Goal: Find contact information: Obtain details needed to contact an individual or organization

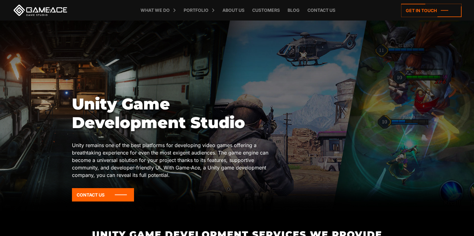
click at [434, 85] on div at bounding box center [237, 115] width 474 height 190
click at [329, 12] on link "Contact us" at bounding box center [321, 10] width 34 height 20
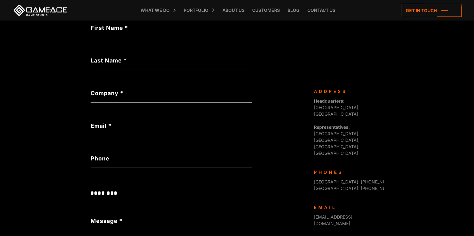
scroll to position [142, 0]
drag, startPoint x: 353, startPoint y: 113, endPoint x: 374, endPoint y: 119, distance: 21.5
click at [374, 119] on div "Headquarters: [GEOGRAPHIC_DATA], Cyprus Representatives: [GEOGRAPHIC_DATA], [GE…" at bounding box center [346, 126] width 65 height 59
drag, startPoint x: 365, startPoint y: 155, endPoint x: 331, endPoint y: 146, distance: 36.0
click at [310, 149] on div "Game-Ace is a custom game development studio, operating as a division of Progra…" at bounding box center [346, 211] width 74 height 247
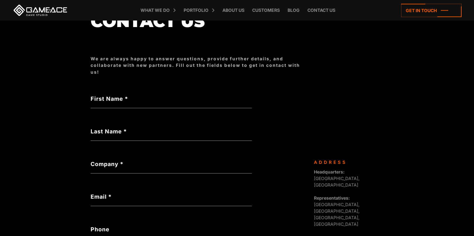
scroll to position [0, 0]
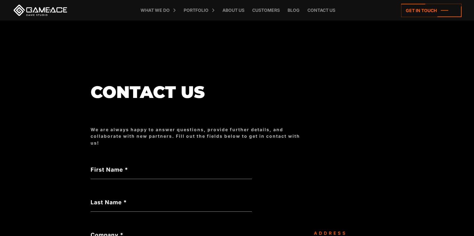
click at [435, 110] on body "**********" at bounding box center [237, 239] width 474 height 479
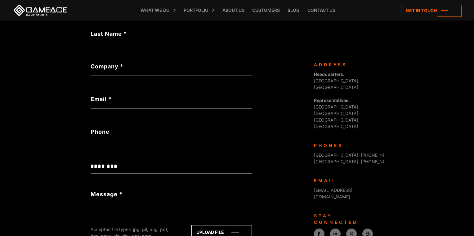
scroll to position [170, 0]
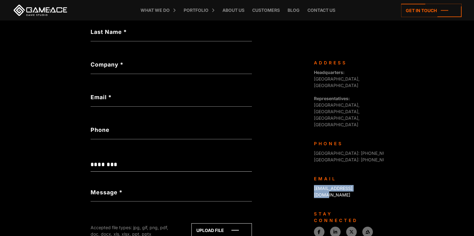
drag, startPoint x: 368, startPoint y: 154, endPoint x: 315, endPoint y: 155, distance: 52.8
click at [315, 185] on div "[EMAIL_ADDRESS][DOMAIN_NAME]" at bounding box center [346, 191] width 65 height 13
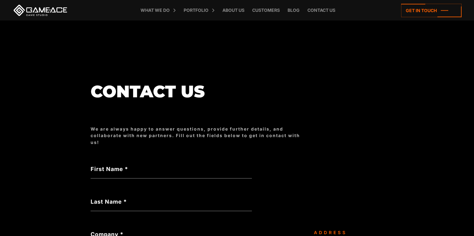
scroll to position [0, 0]
